Goal: Browse casually

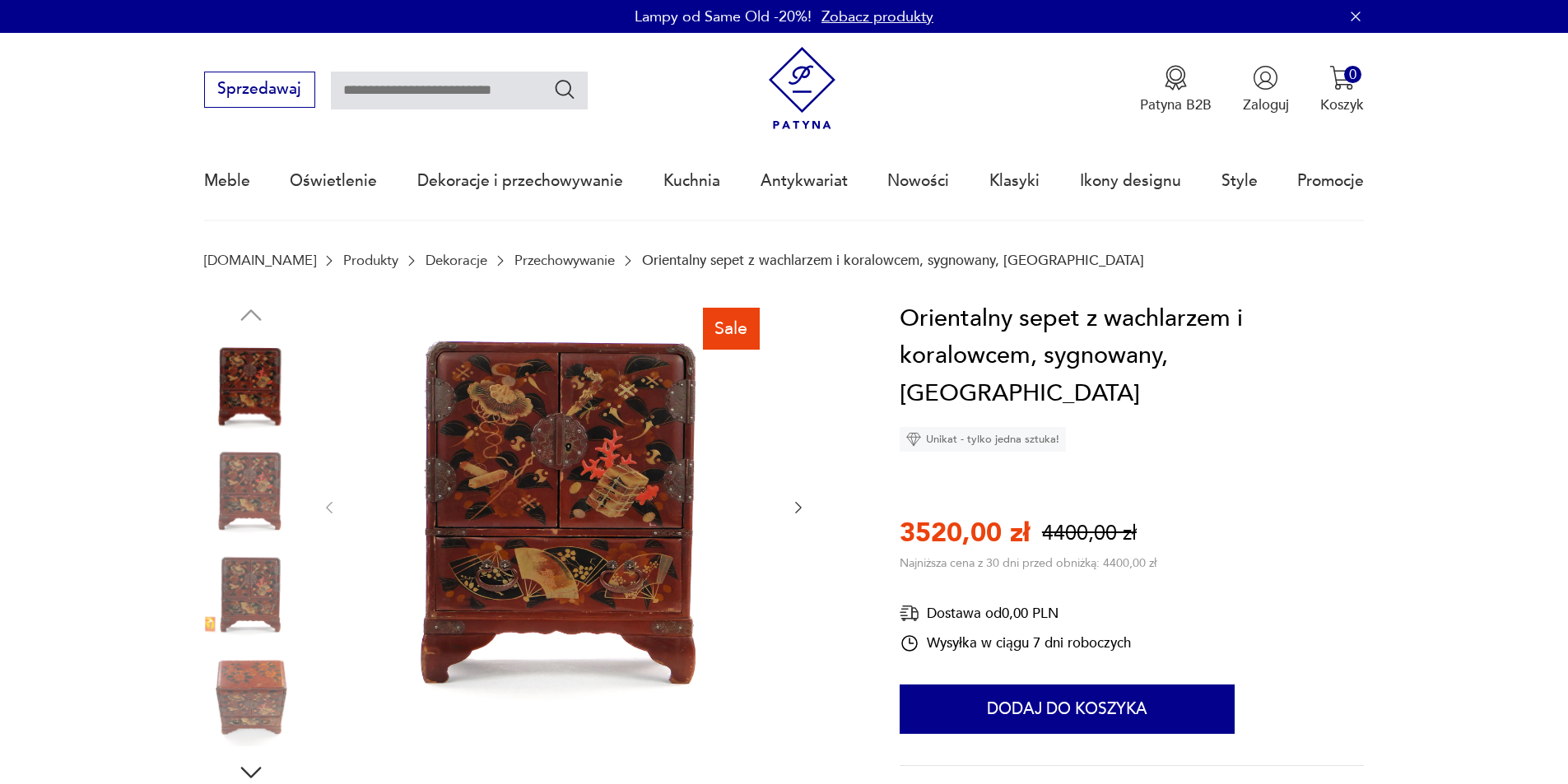
click at [612, 472] on img at bounding box center [564, 506] width 412 height 412
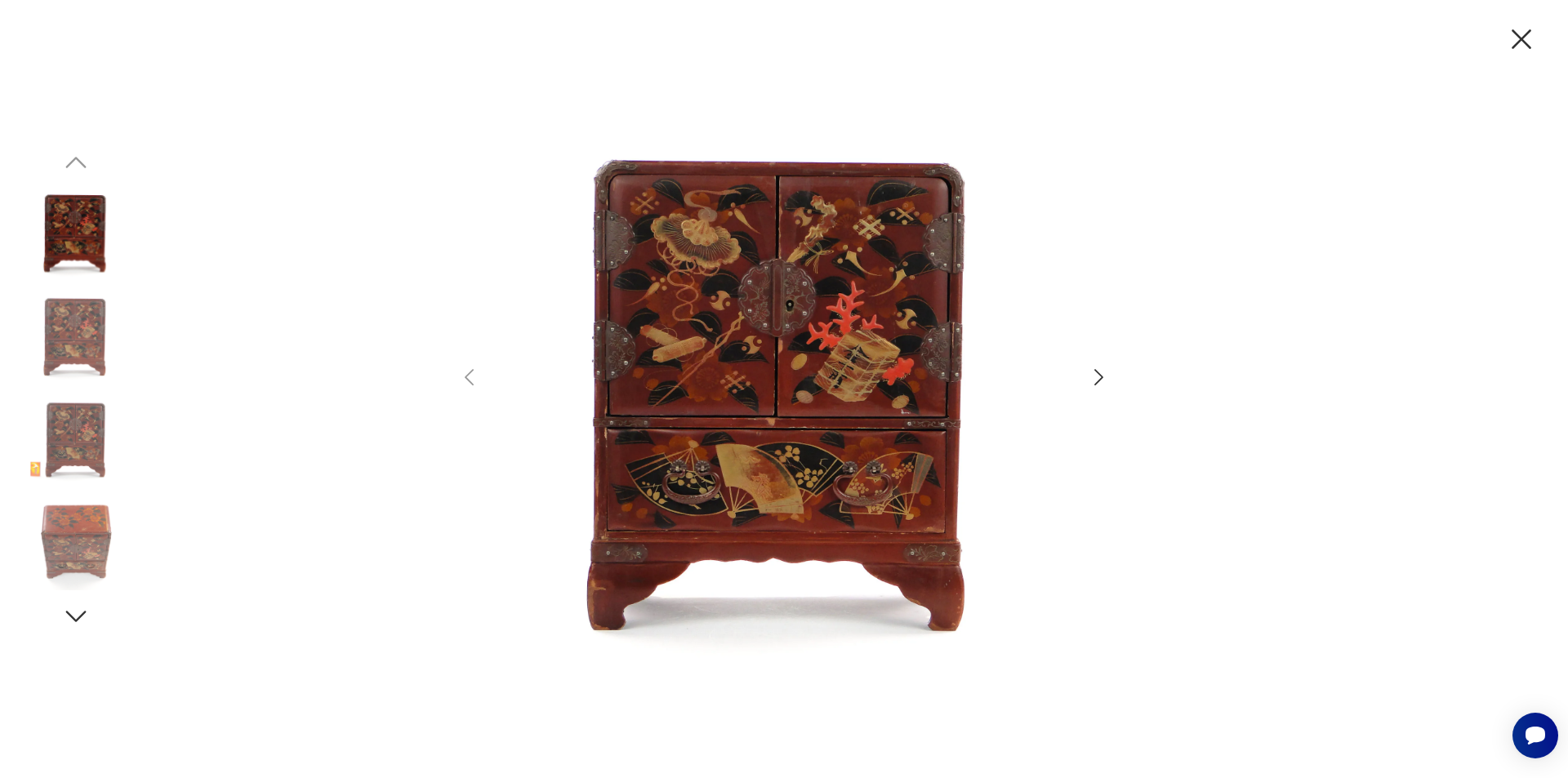
click at [871, 330] on img at bounding box center [784, 387] width 567 height 622
click at [1091, 374] on icon "button" at bounding box center [1099, 378] width 24 height 24
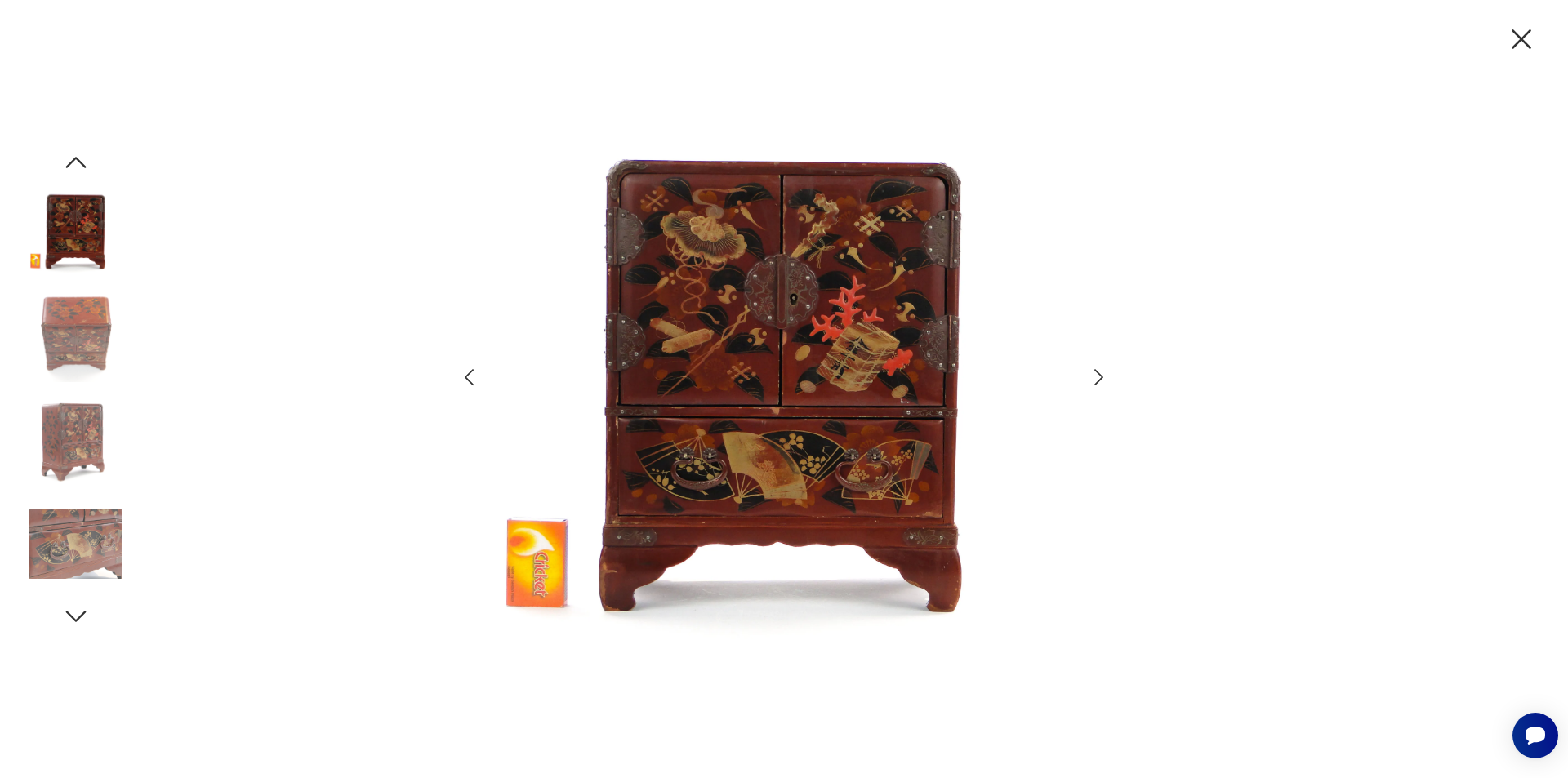
click at [1091, 374] on icon "button" at bounding box center [1099, 378] width 24 height 24
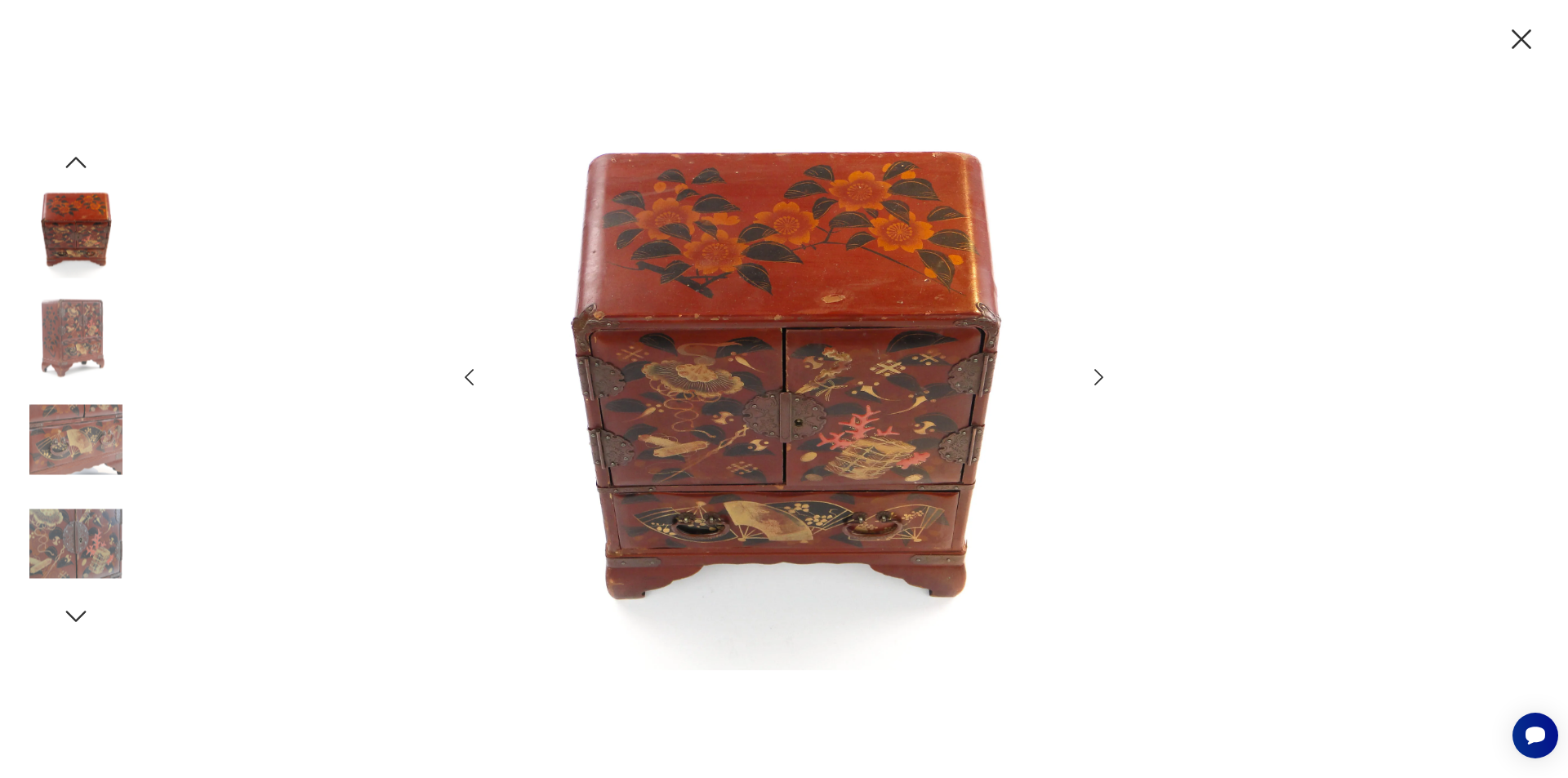
click at [471, 374] on icon "button" at bounding box center [470, 378] width 24 height 24
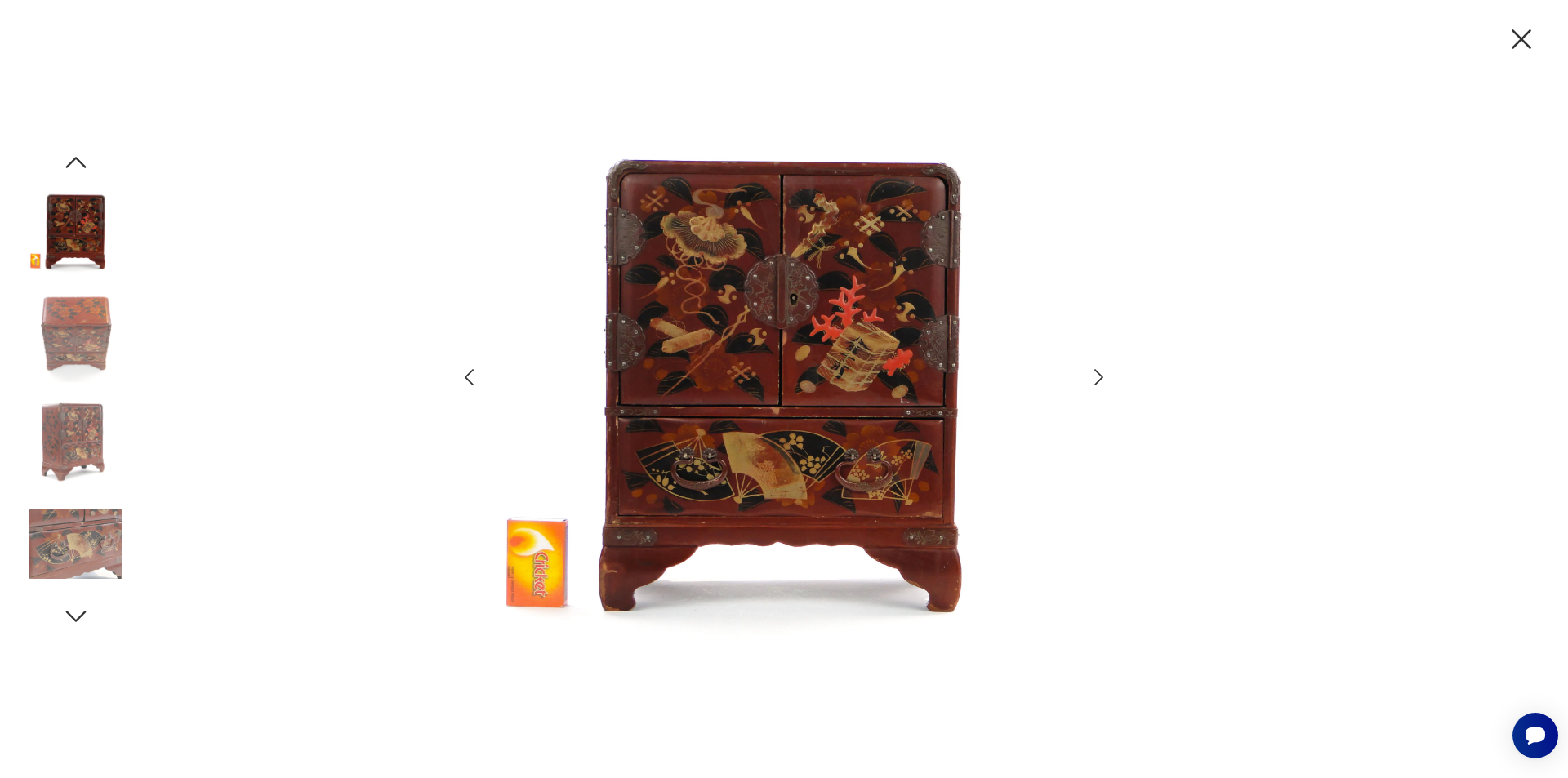
click at [471, 374] on icon "button" at bounding box center [470, 378] width 24 height 24
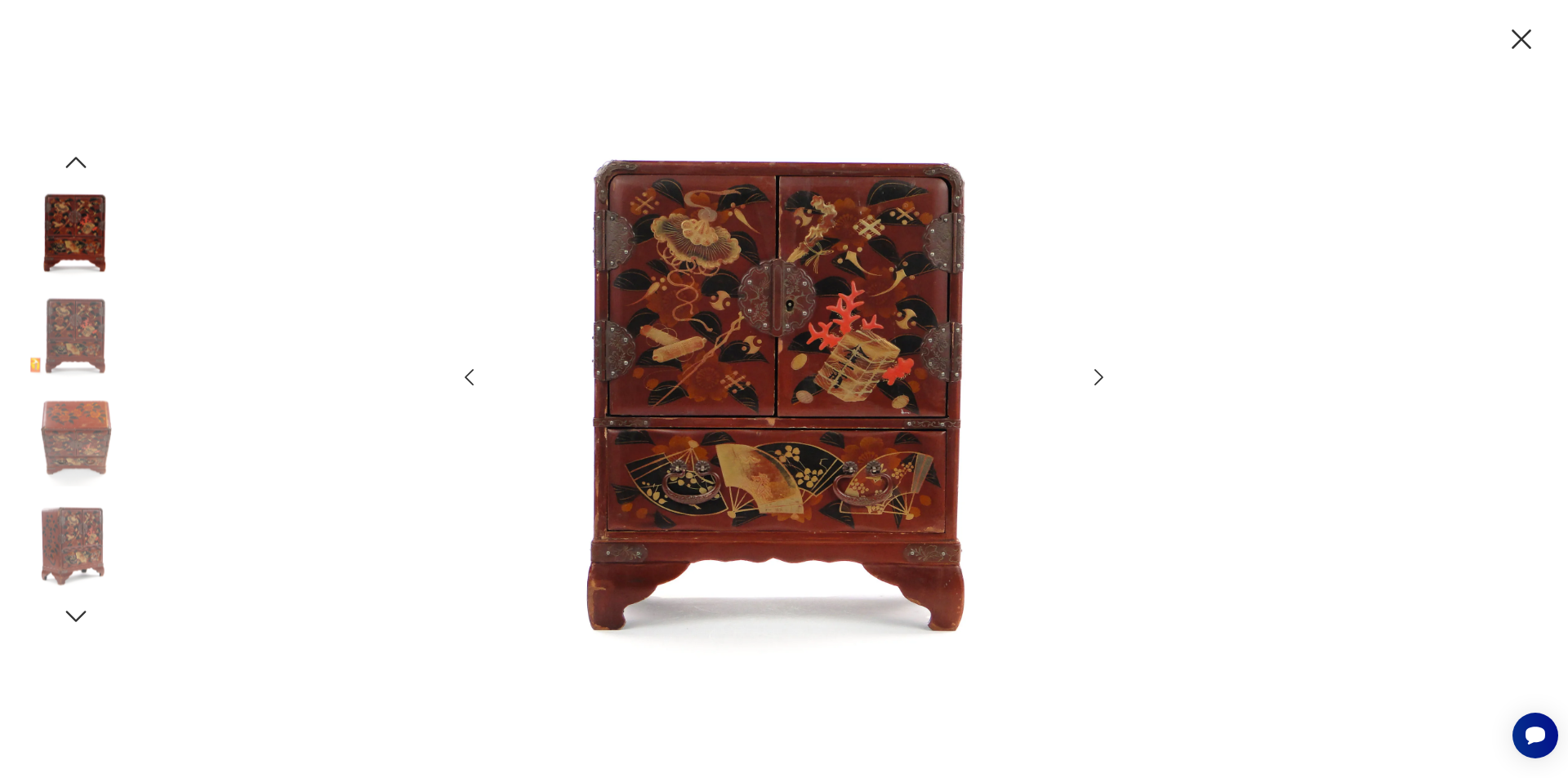
drag, startPoint x: 1526, startPoint y: 33, endPoint x: 1516, endPoint y: 38, distance: 11.2
click at [1524, 34] on icon "button" at bounding box center [1520, 38] width 34 height 34
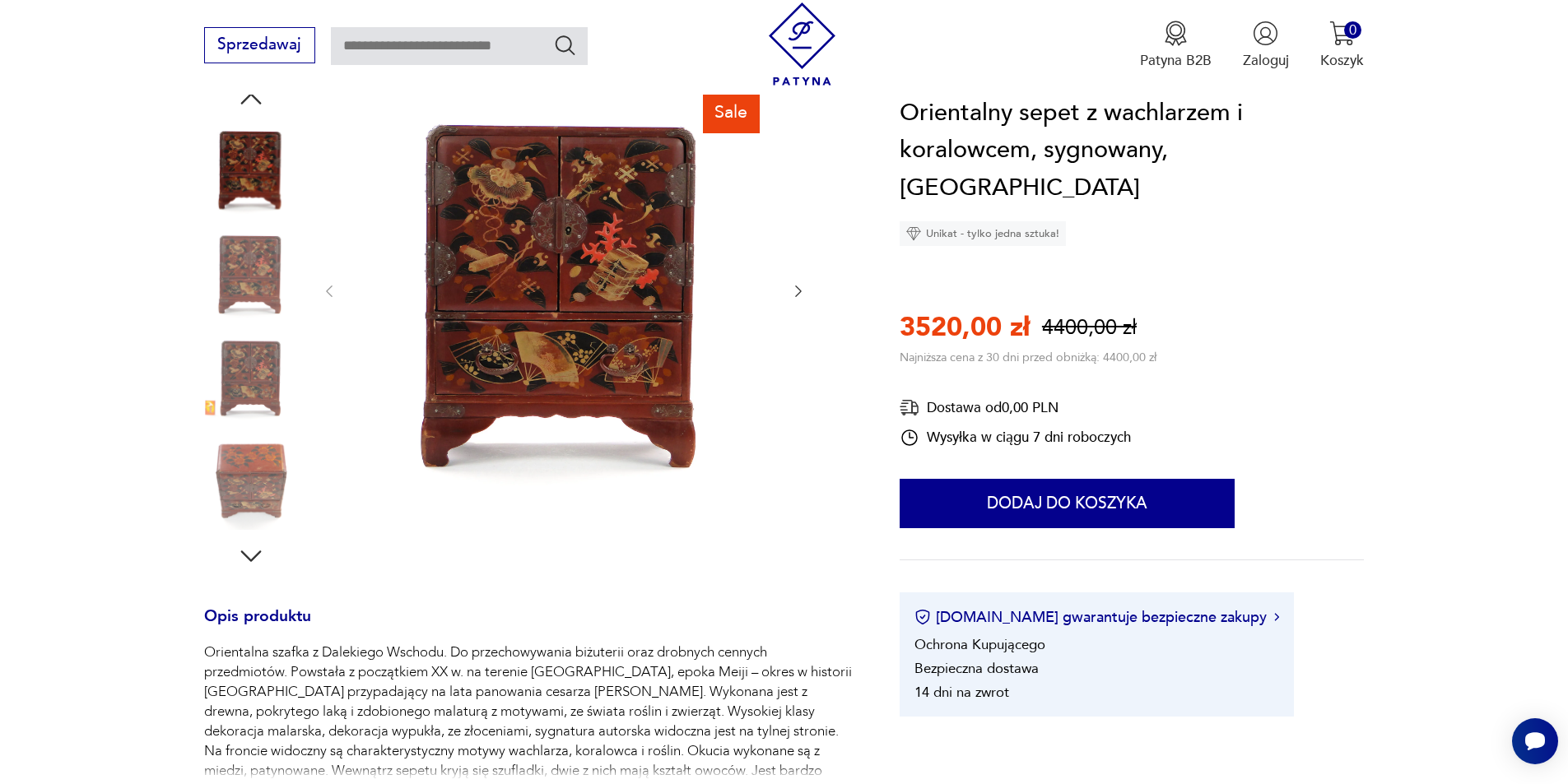
scroll to position [247, 0]
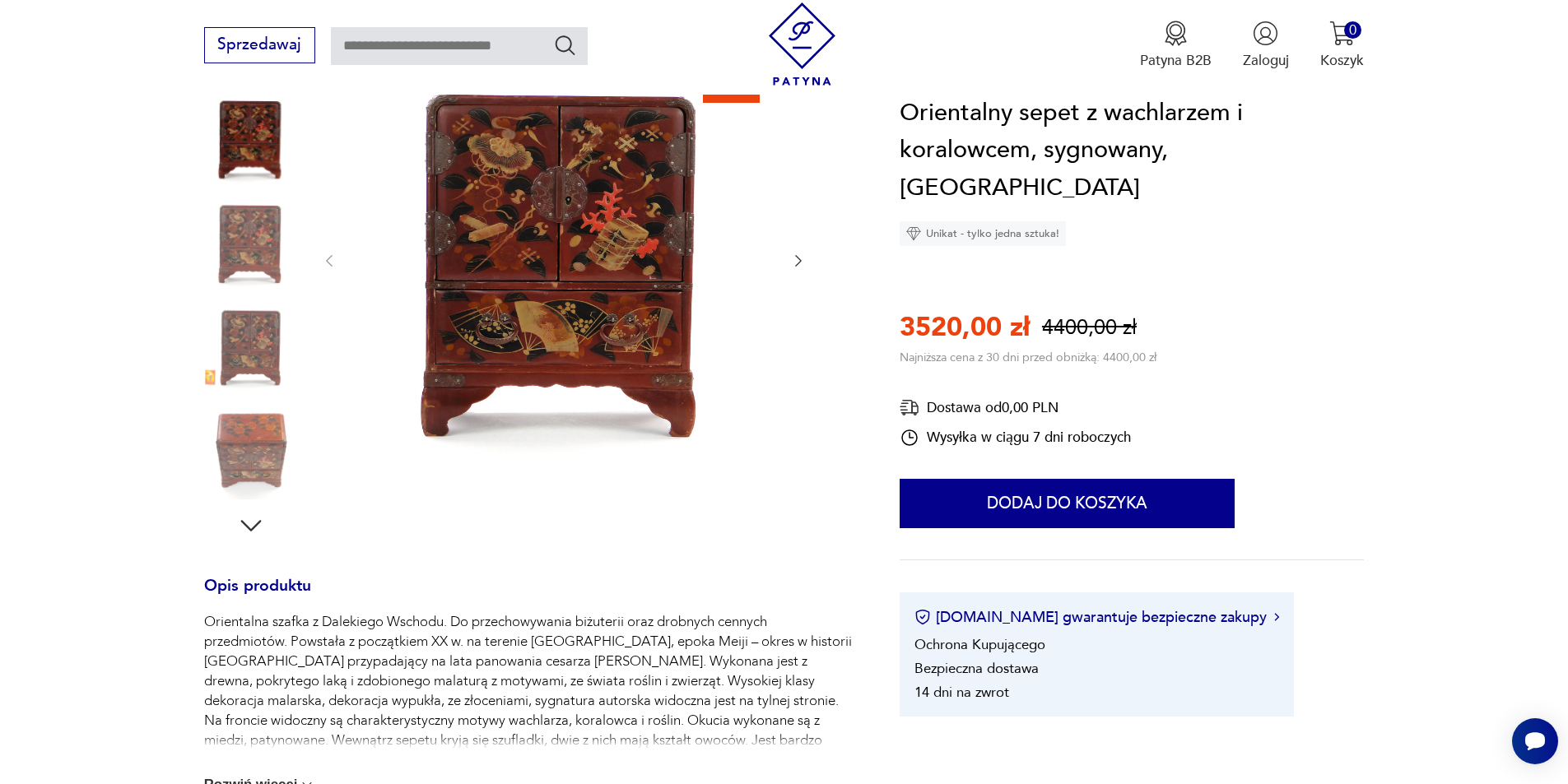
click at [273, 447] on img at bounding box center [251, 453] width 94 height 94
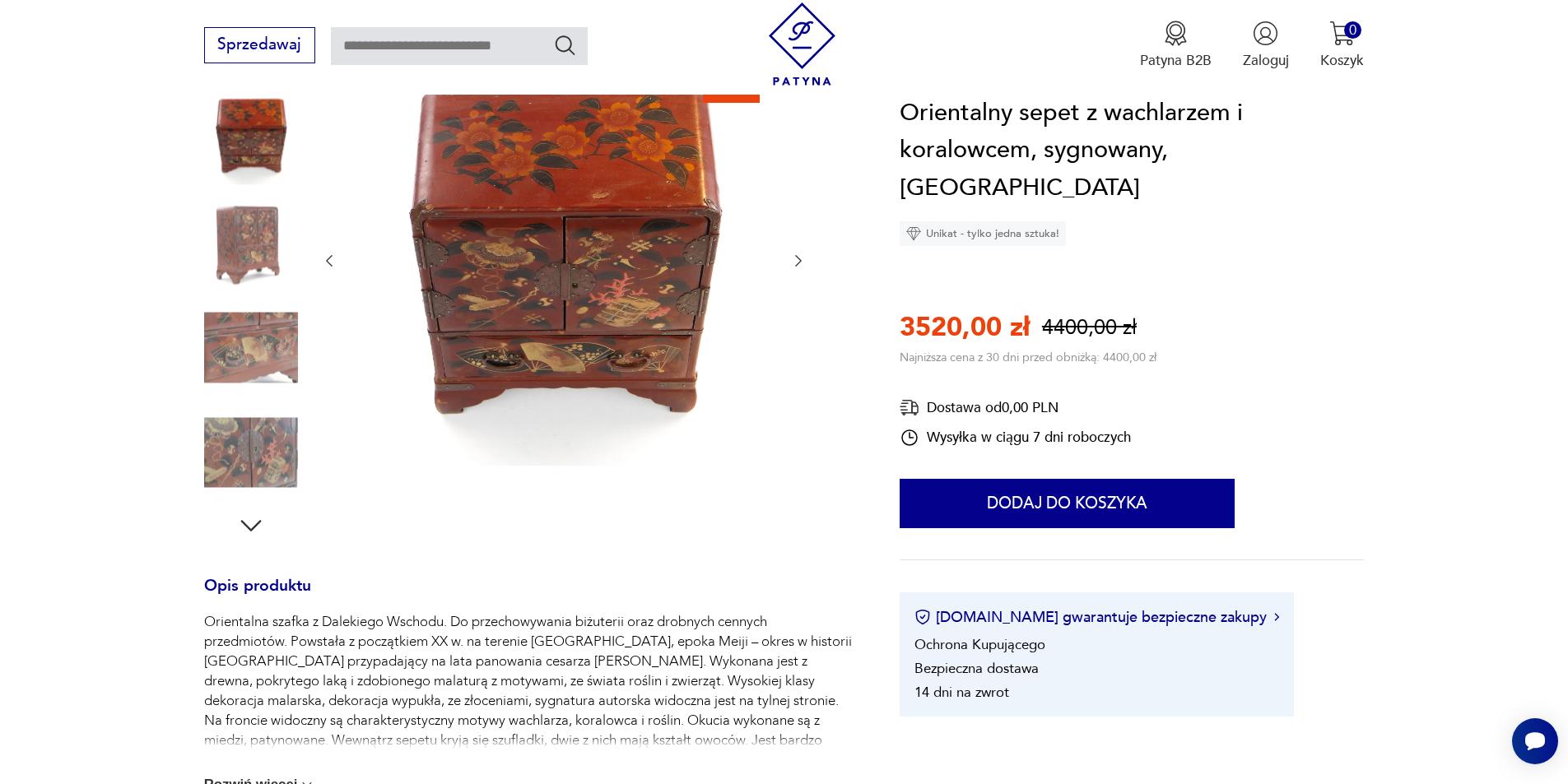
click at [265, 468] on img at bounding box center [251, 453] width 94 height 94
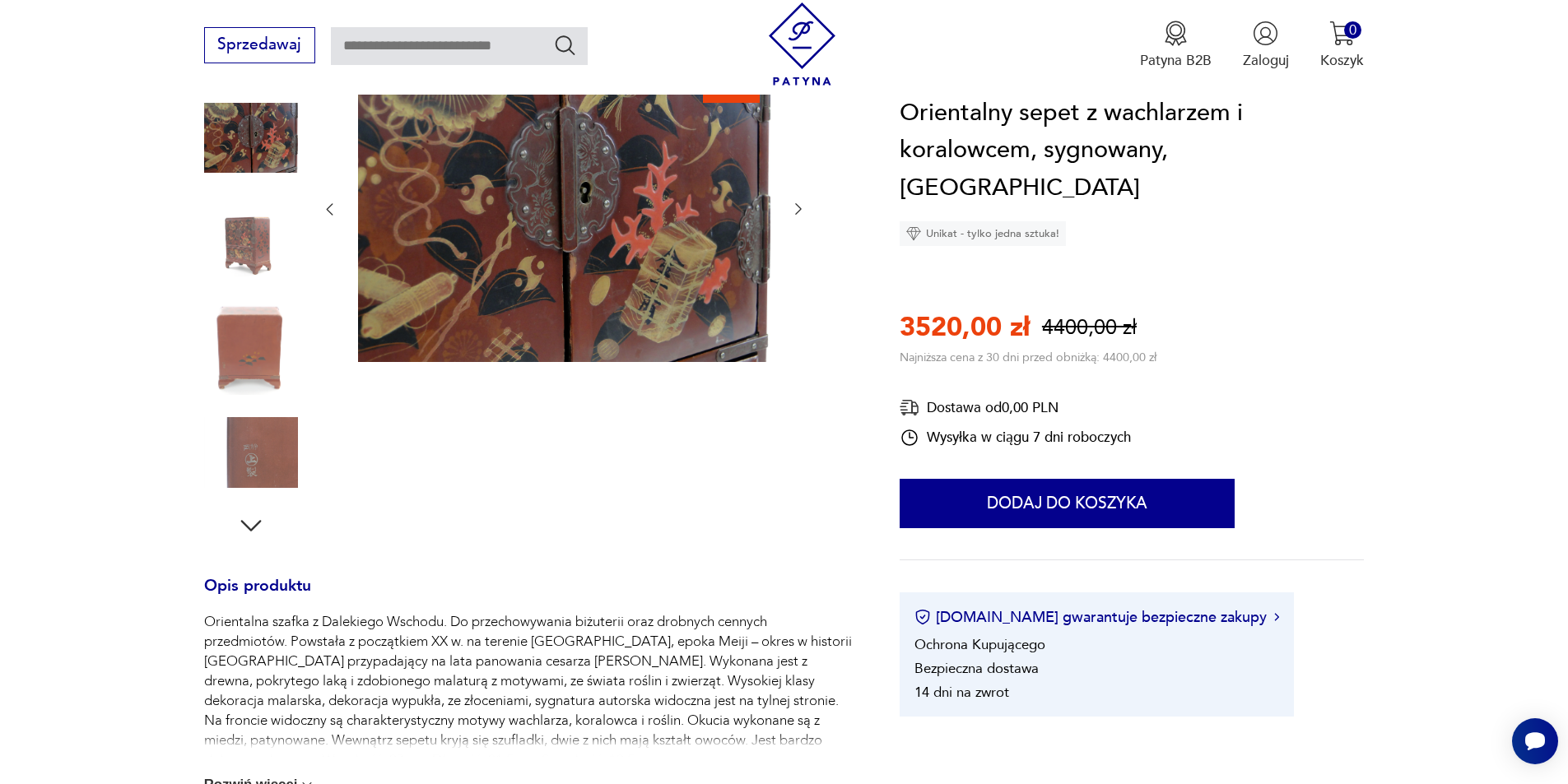
click at [265, 468] on img at bounding box center [251, 453] width 94 height 94
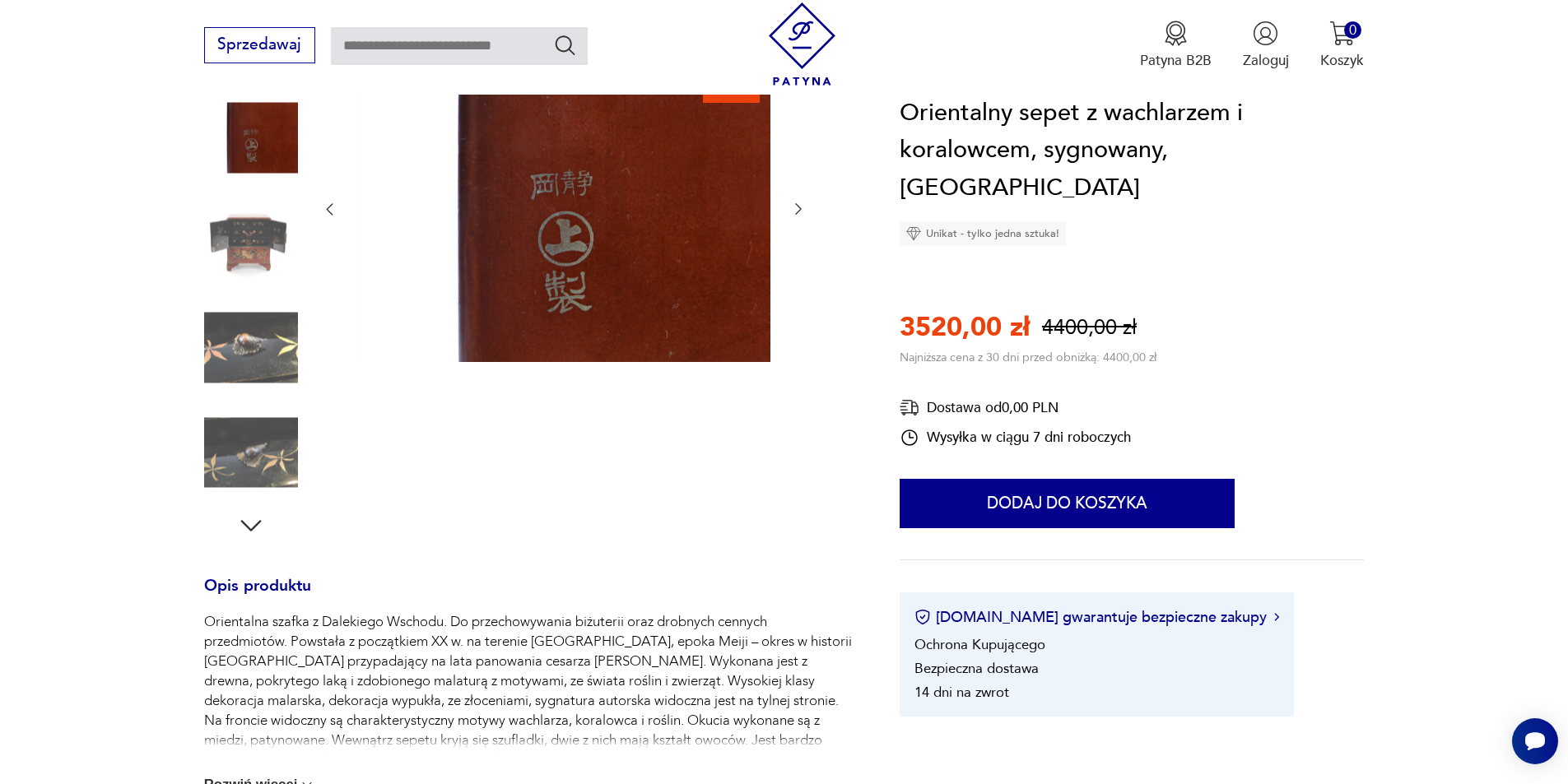
click at [261, 370] on img at bounding box center [251, 349] width 94 height 94
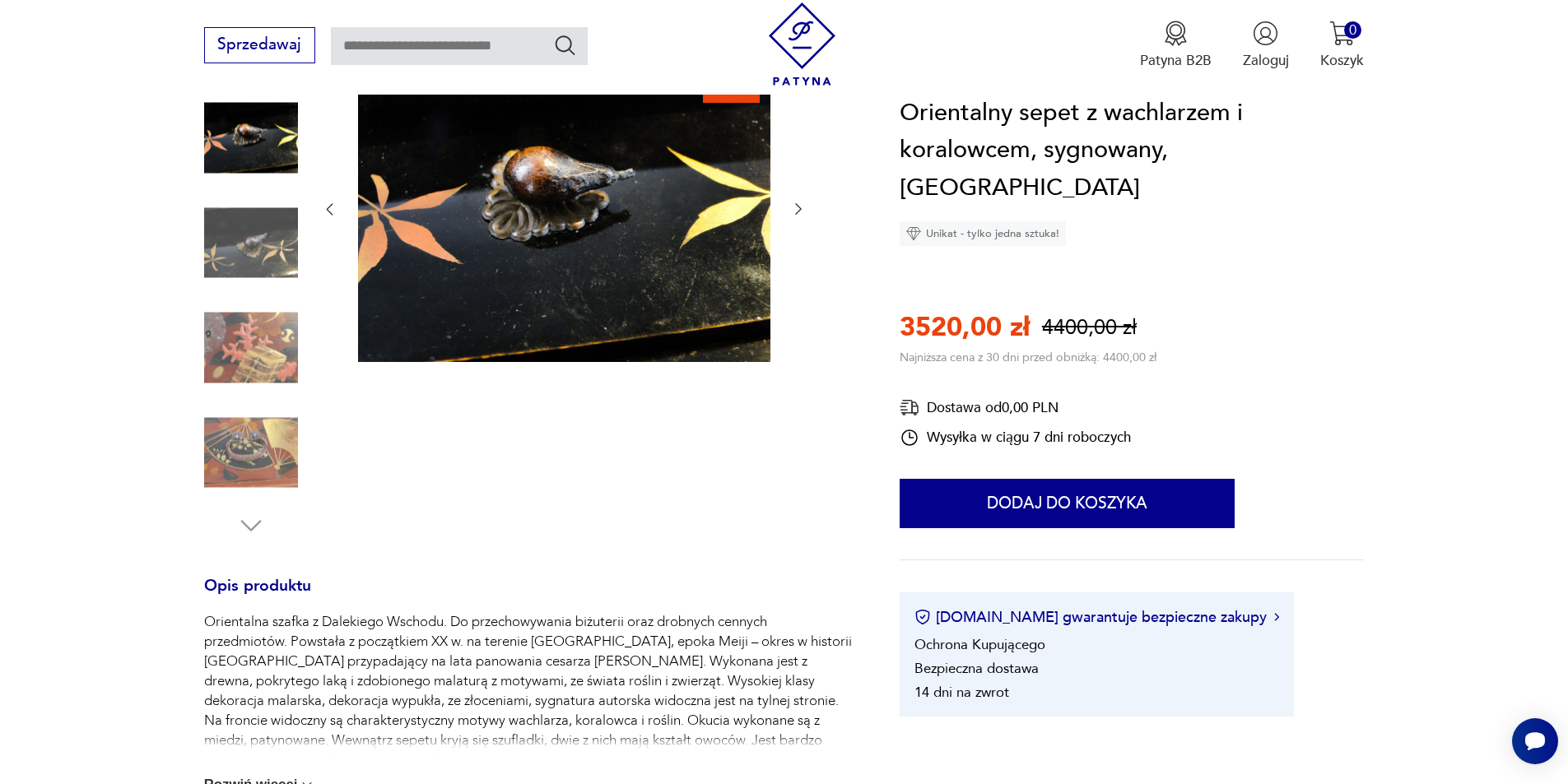
click at [258, 434] on img at bounding box center [251, 453] width 94 height 94
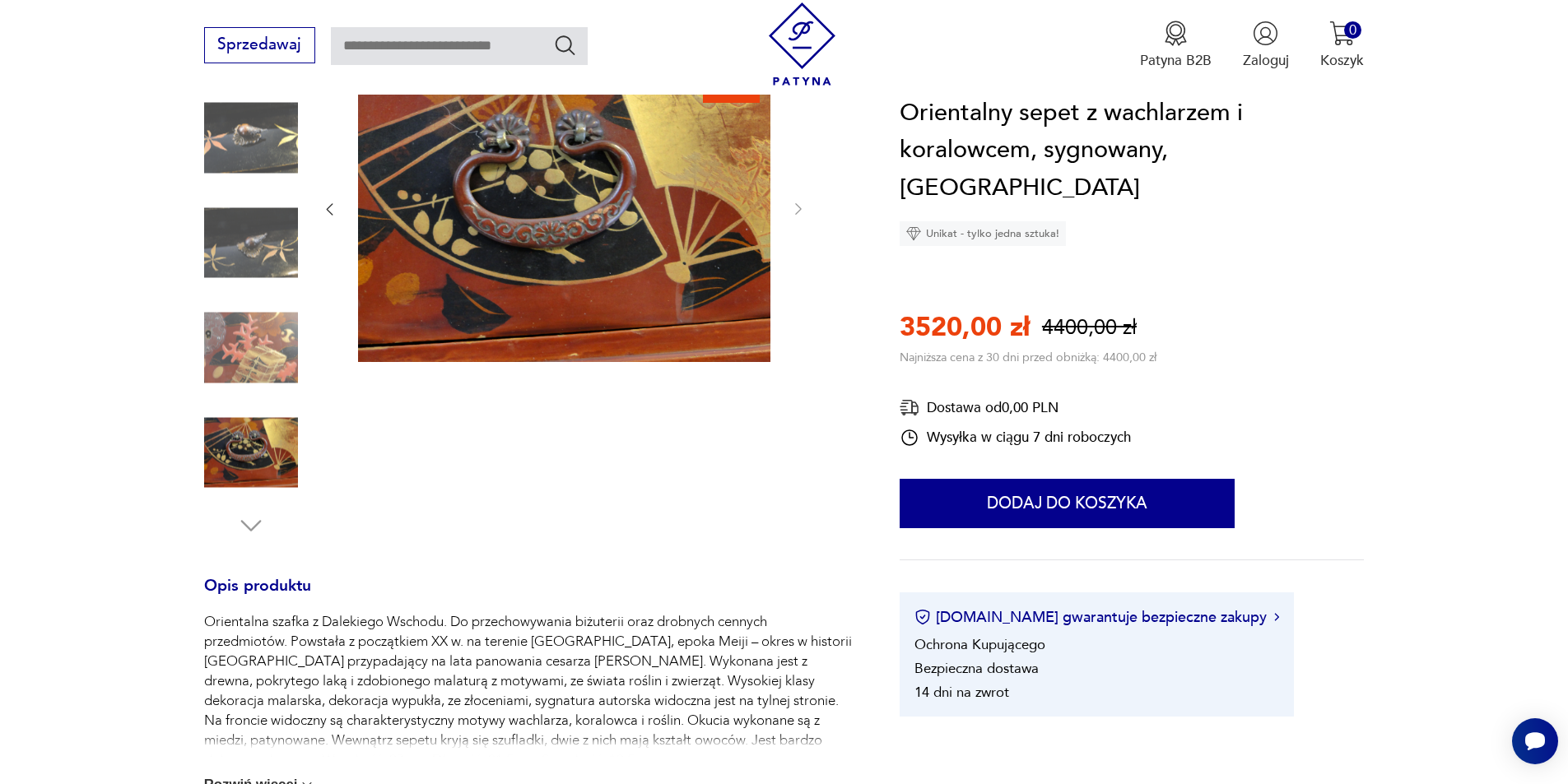
click at [261, 460] on img at bounding box center [251, 453] width 94 height 94
click at [258, 466] on img at bounding box center [251, 453] width 94 height 94
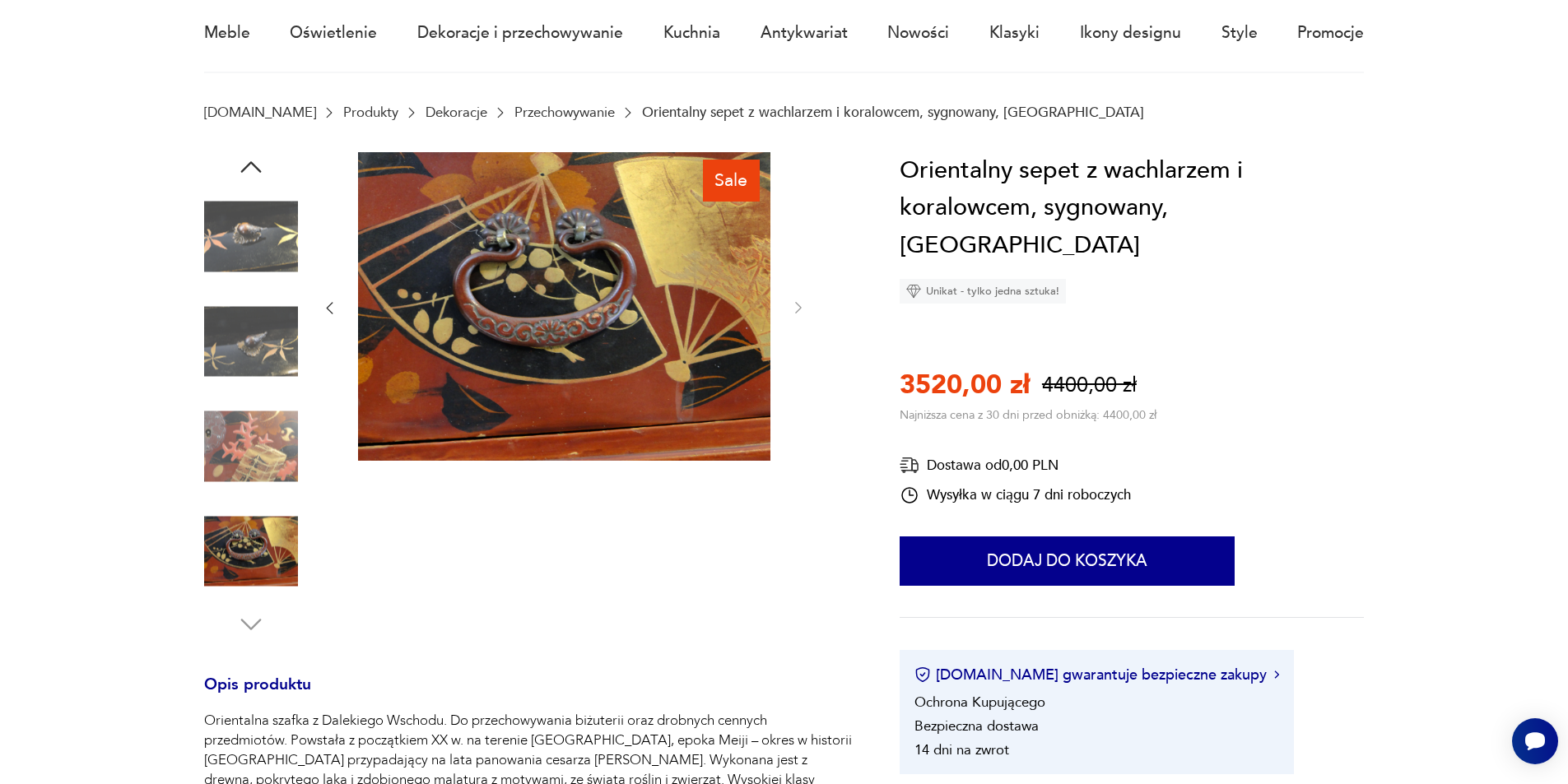
scroll to position [0, 0]
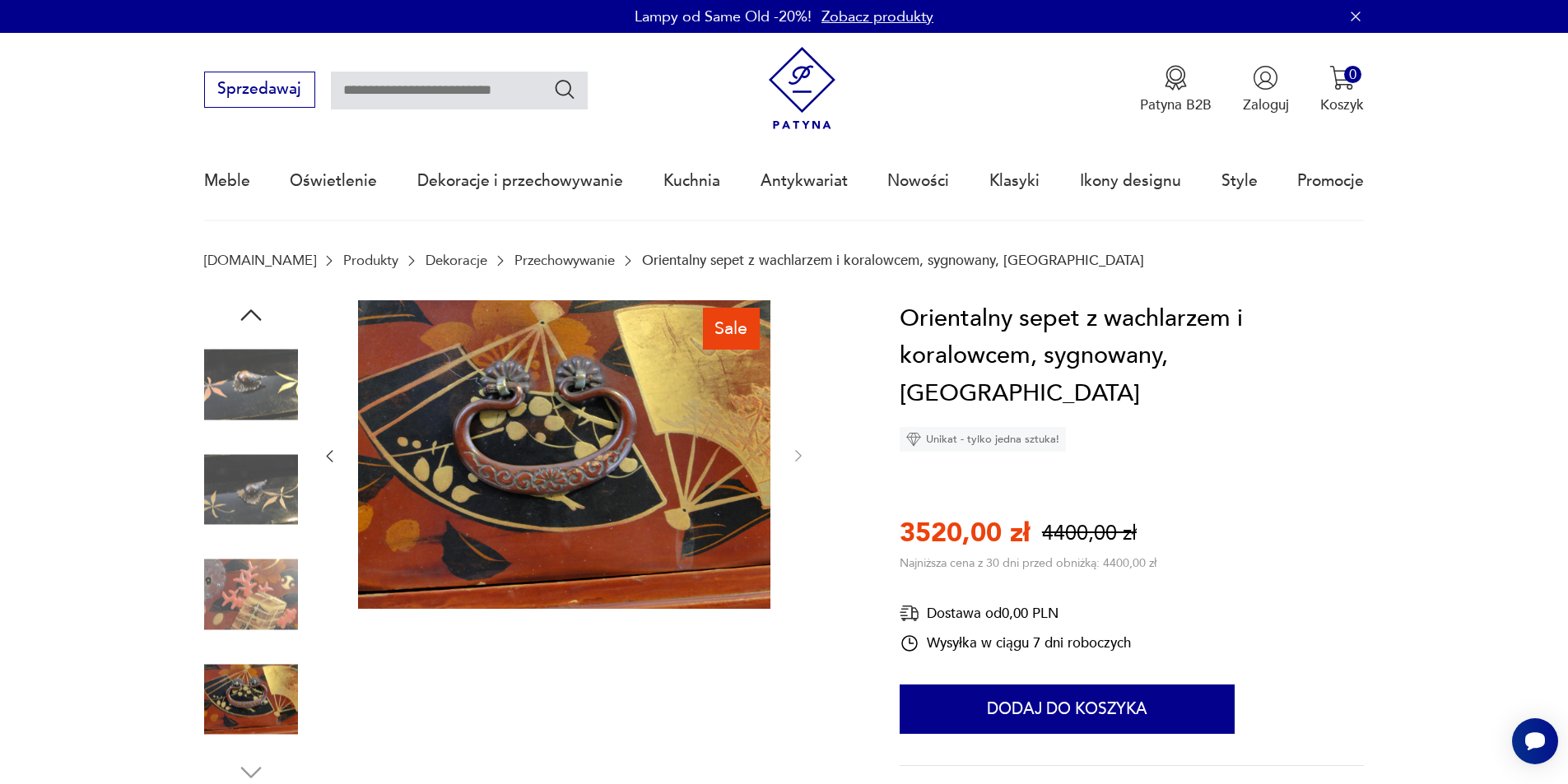
click at [271, 477] on img at bounding box center [251, 490] width 94 height 94
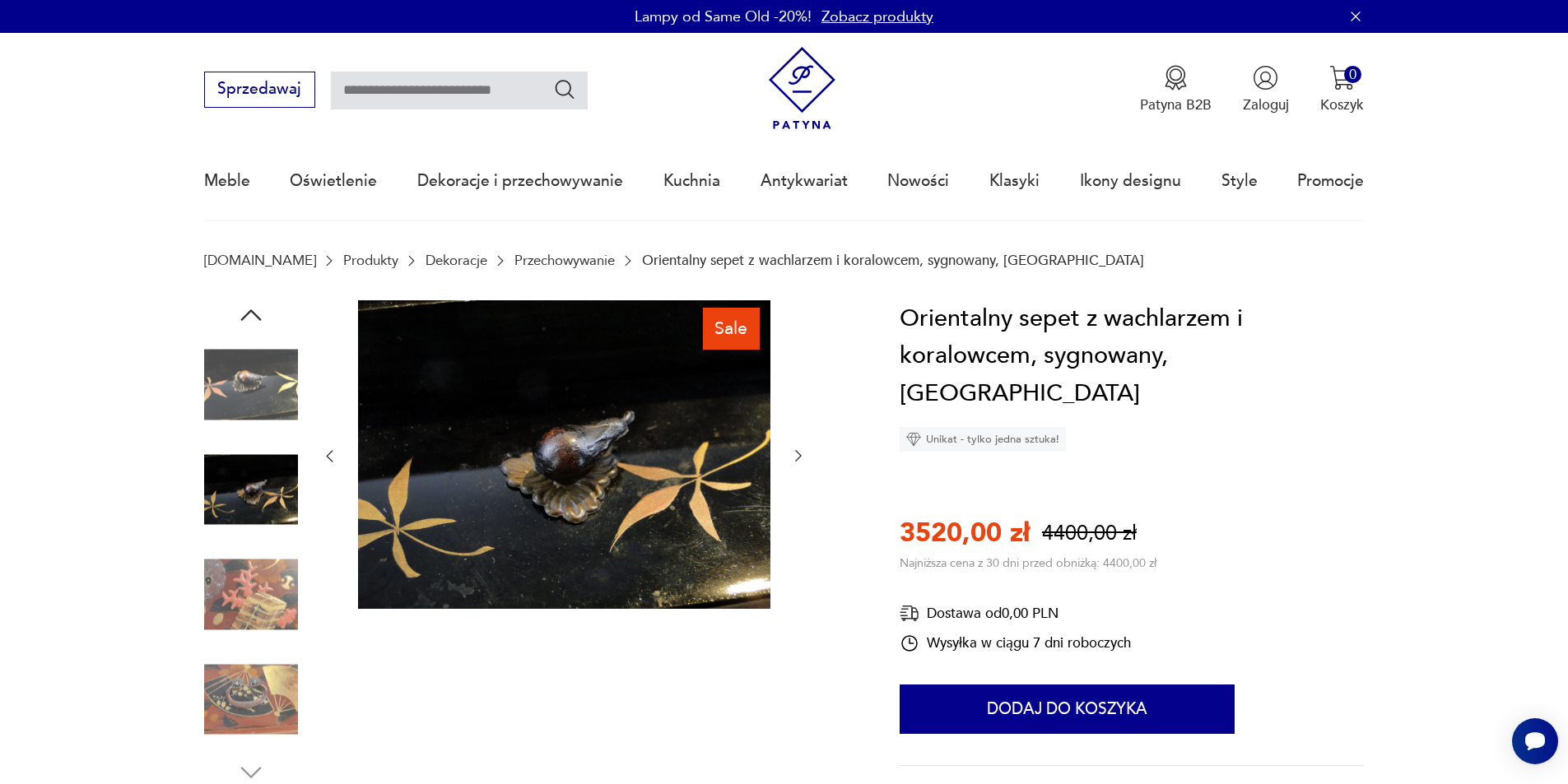
click at [642, 443] on img at bounding box center [564, 455] width 412 height 309
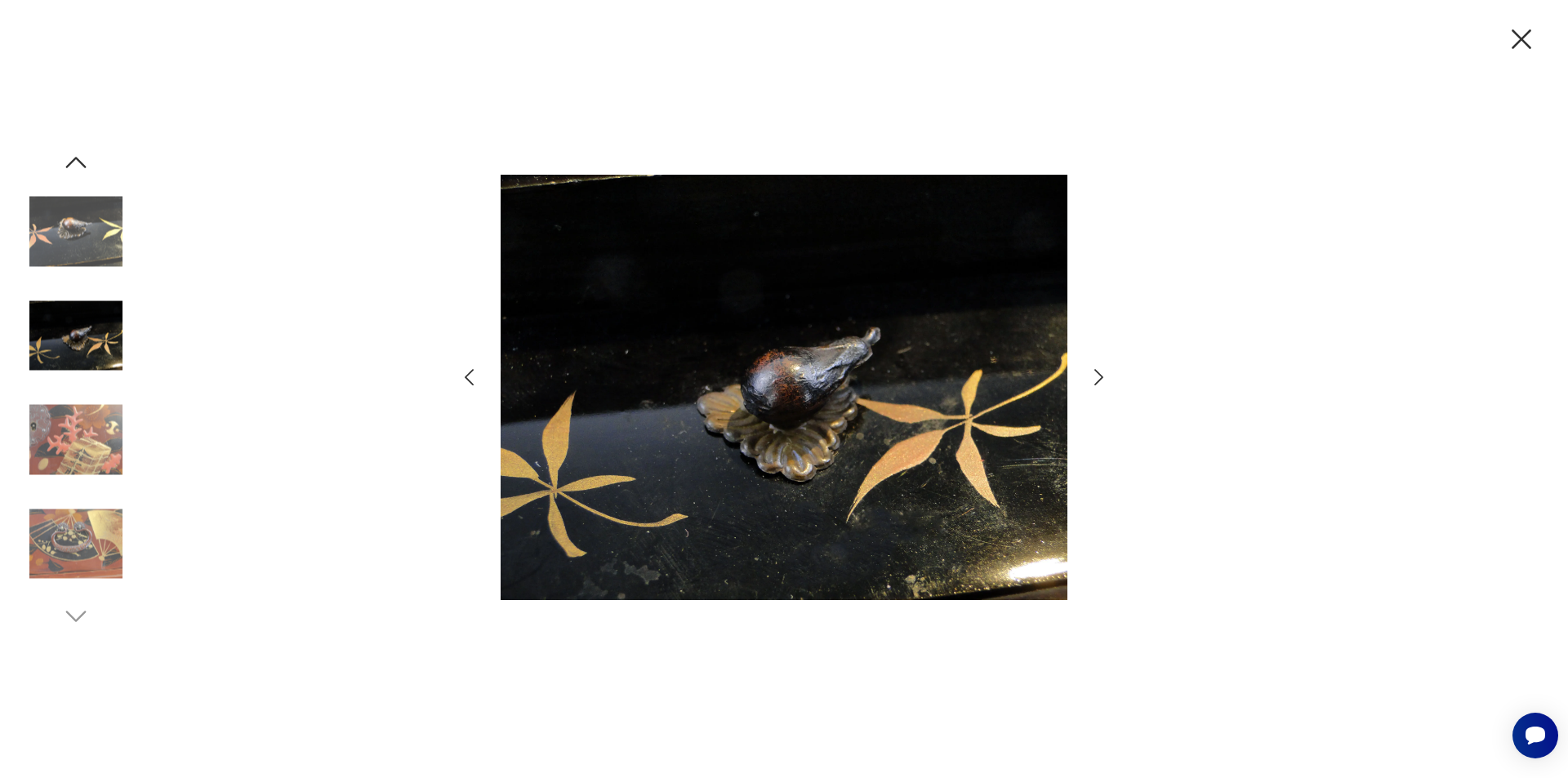
click at [1103, 375] on icon "button" at bounding box center [1099, 378] width 24 height 24
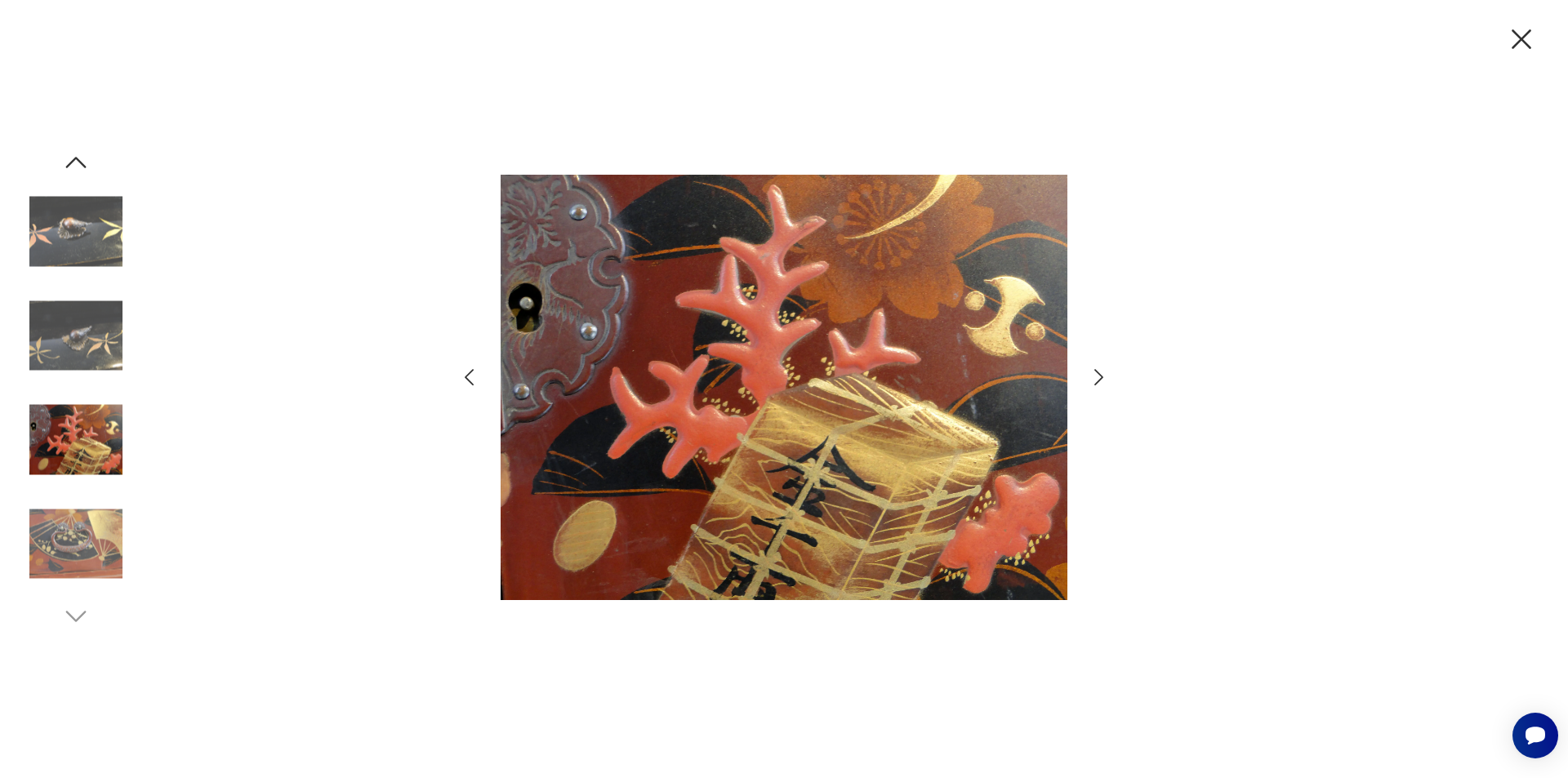
click at [1521, 48] on icon "button" at bounding box center [1520, 38] width 34 height 34
